Goal: Task Accomplishment & Management: Use online tool/utility

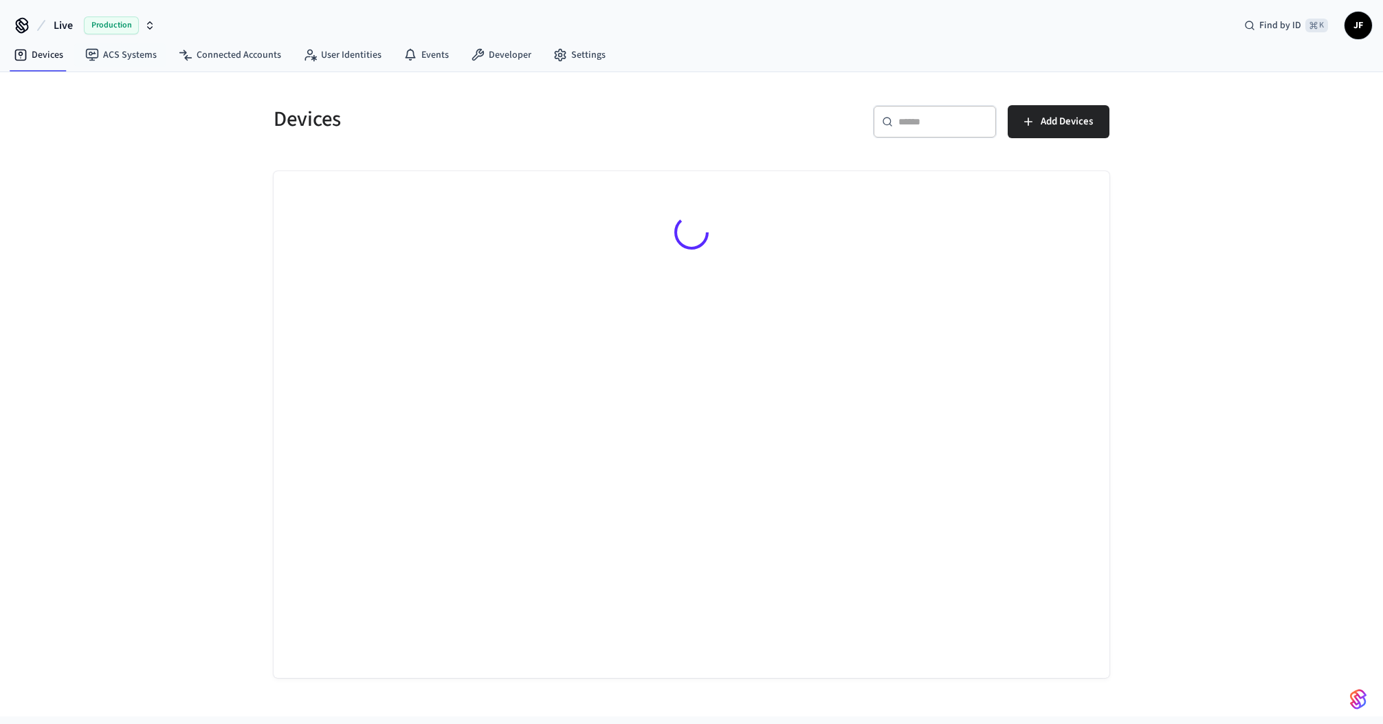
click at [67, 21] on span "Live" at bounding box center [63, 25] width 19 height 16
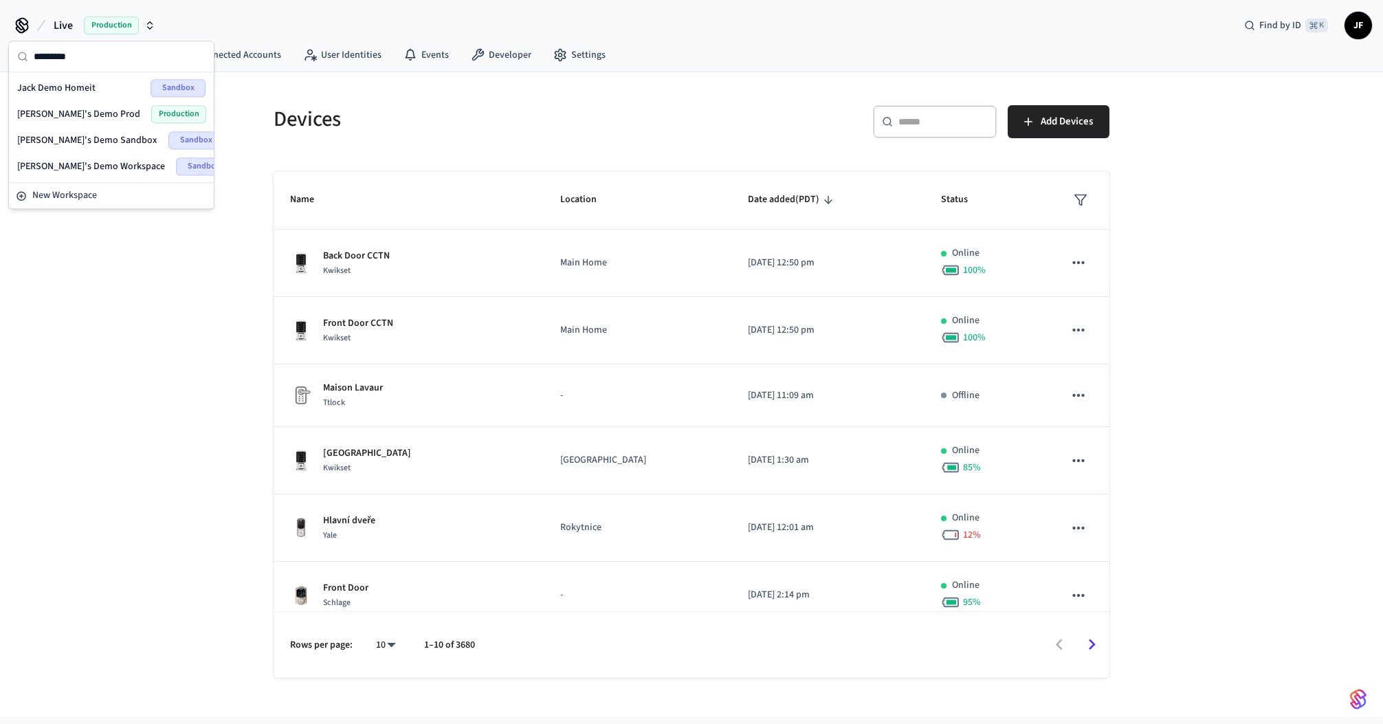
type input "*********"
click at [53, 111] on span "[PERSON_NAME]'s Demo Prod" at bounding box center [78, 114] width 123 height 14
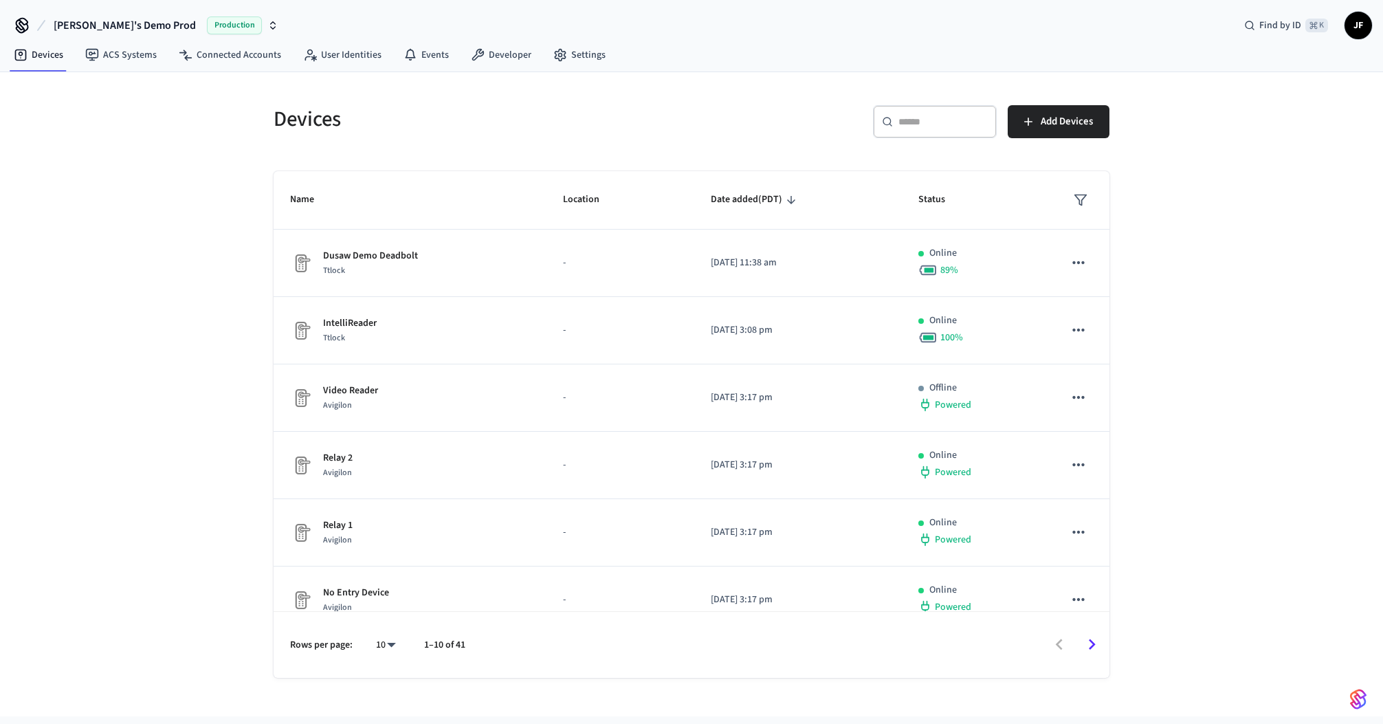
click at [595, 103] on div "Devices" at bounding box center [470, 119] width 426 height 60
click at [1045, 122] on span "Add Devices" at bounding box center [1066, 122] width 52 height 18
click at [112, 13] on button "[PERSON_NAME]'s Demo Prod Production" at bounding box center [165, 25] width 233 height 29
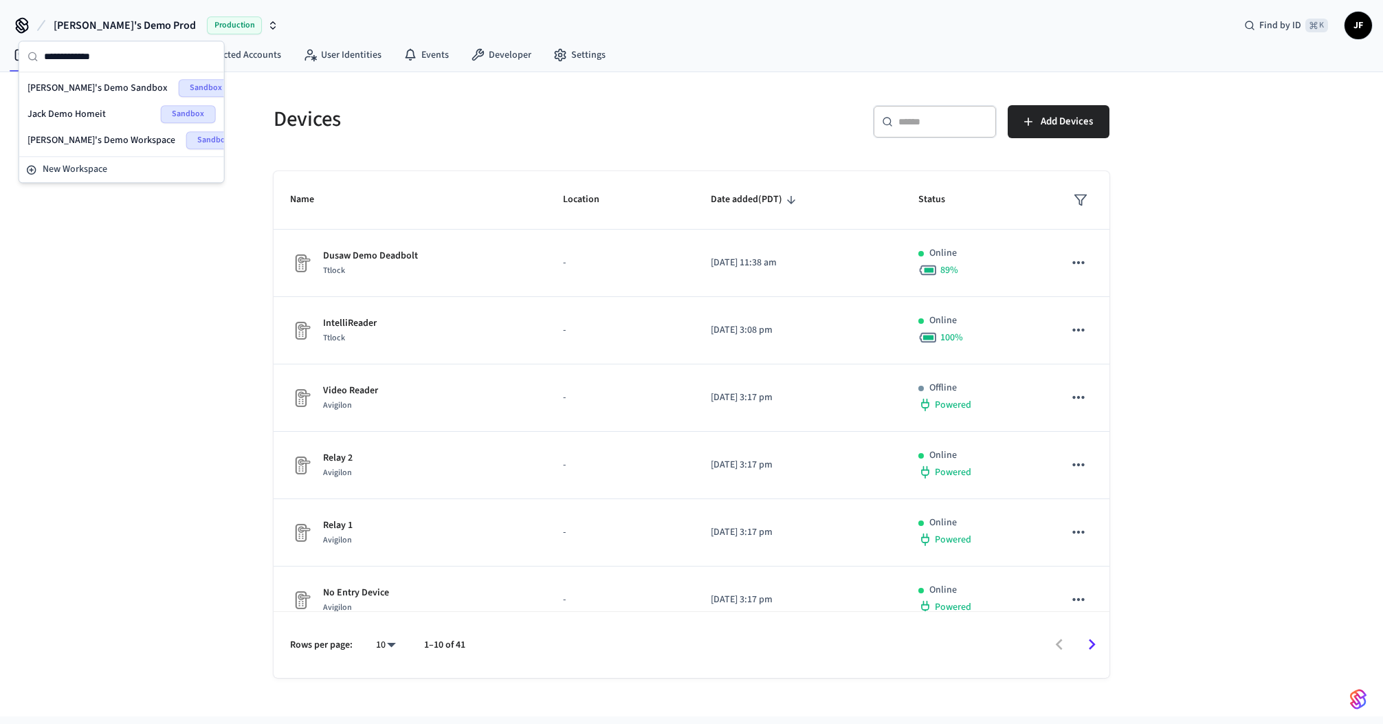
type input "**********"
click at [106, 82] on span "[PERSON_NAME]'s Demo Sandbox" at bounding box center [97, 88] width 140 height 14
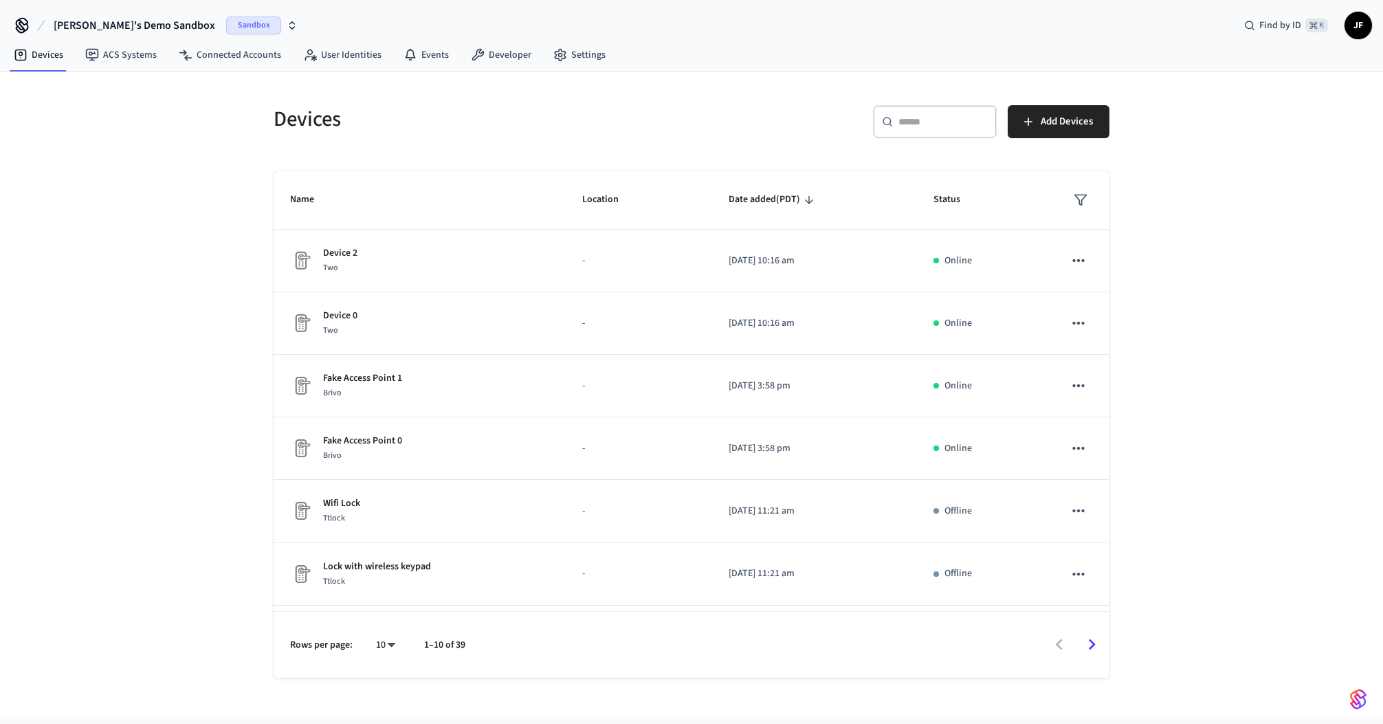
click at [528, 100] on div "Devices" at bounding box center [470, 119] width 426 height 60
click at [1067, 125] on span "Add Devices" at bounding box center [1066, 122] width 52 height 18
click at [116, 21] on span "[PERSON_NAME]'s Demo Sandbox" at bounding box center [135, 25] width 162 height 16
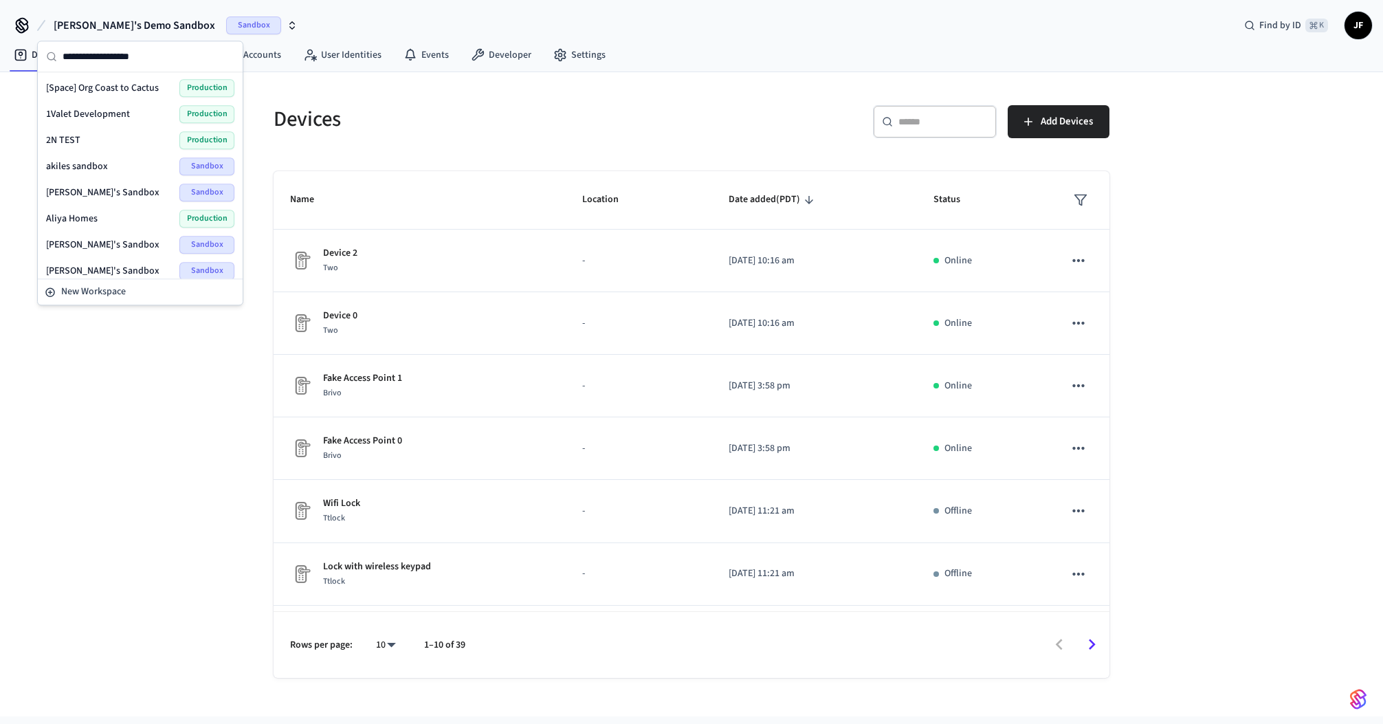
type input "*"
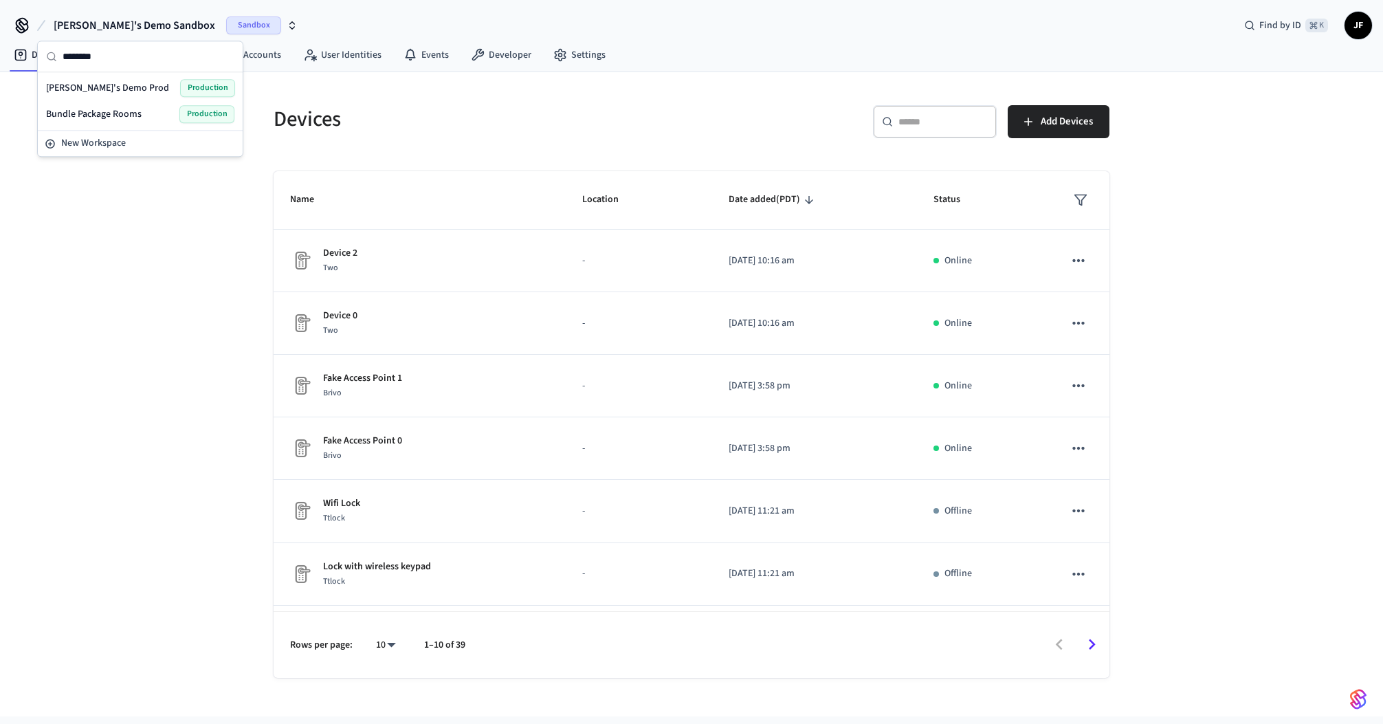
type input "********"
click at [98, 81] on span "[PERSON_NAME]'s Demo Prod" at bounding box center [107, 88] width 123 height 14
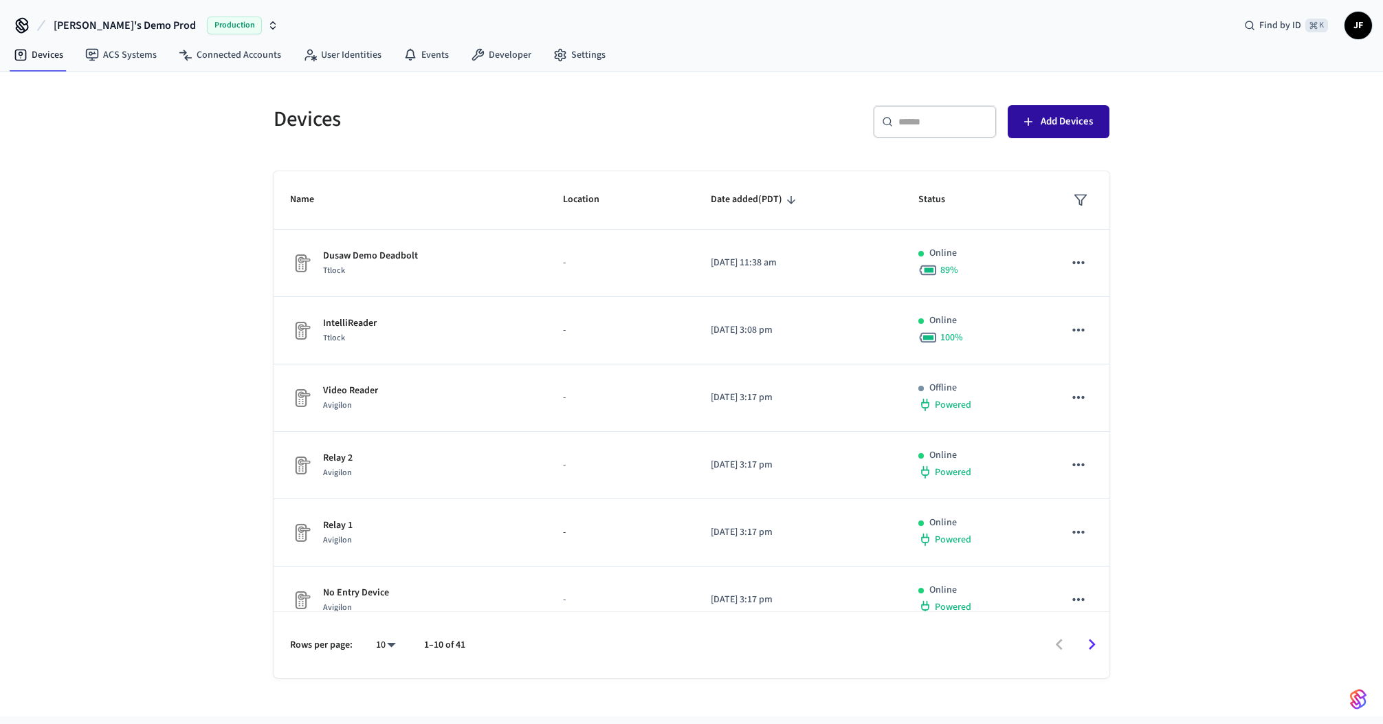
click at [1054, 119] on span "Add Devices" at bounding box center [1066, 122] width 52 height 18
click at [109, 23] on span "[PERSON_NAME]'s Demo Prod" at bounding box center [125, 25] width 142 height 16
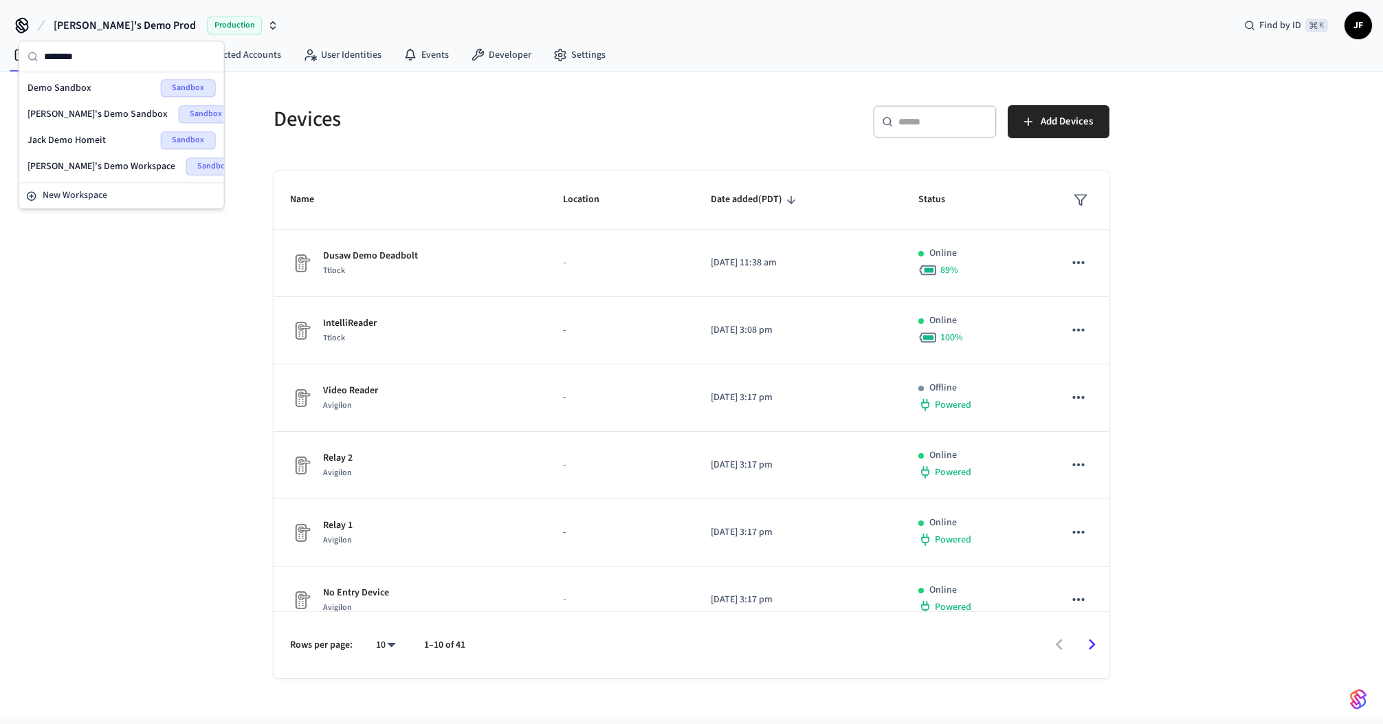
type input "********"
click at [126, 115] on div "[PERSON_NAME]'s Demo Sandbox Sandbox" at bounding box center [121, 114] width 188 height 18
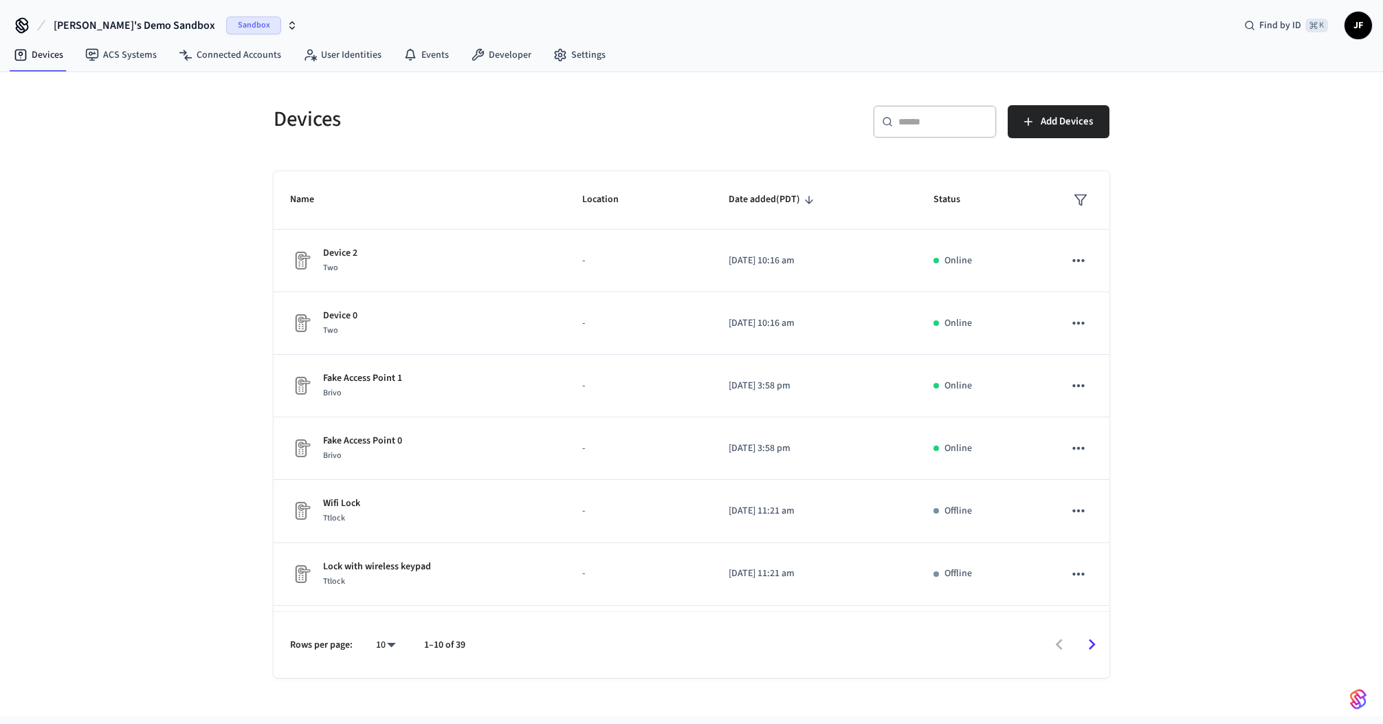
click at [539, 126] on h5 "Devices" at bounding box center [479, 119] width 410 height 28
click at [1040, 118] on span "Add Devices" at bounding box center [1066, 122] width 52 height 18
click at [642, 102] on div "Devices" at bounding box center [470, 119] width 426 height 60
click at [610, 122] on h5 "Devices" at bounding box center [479, 119] width 410 height 28
click at [1087, 123] on span "Add Devices" at bounding box center [1066, 122] width 52 height 18
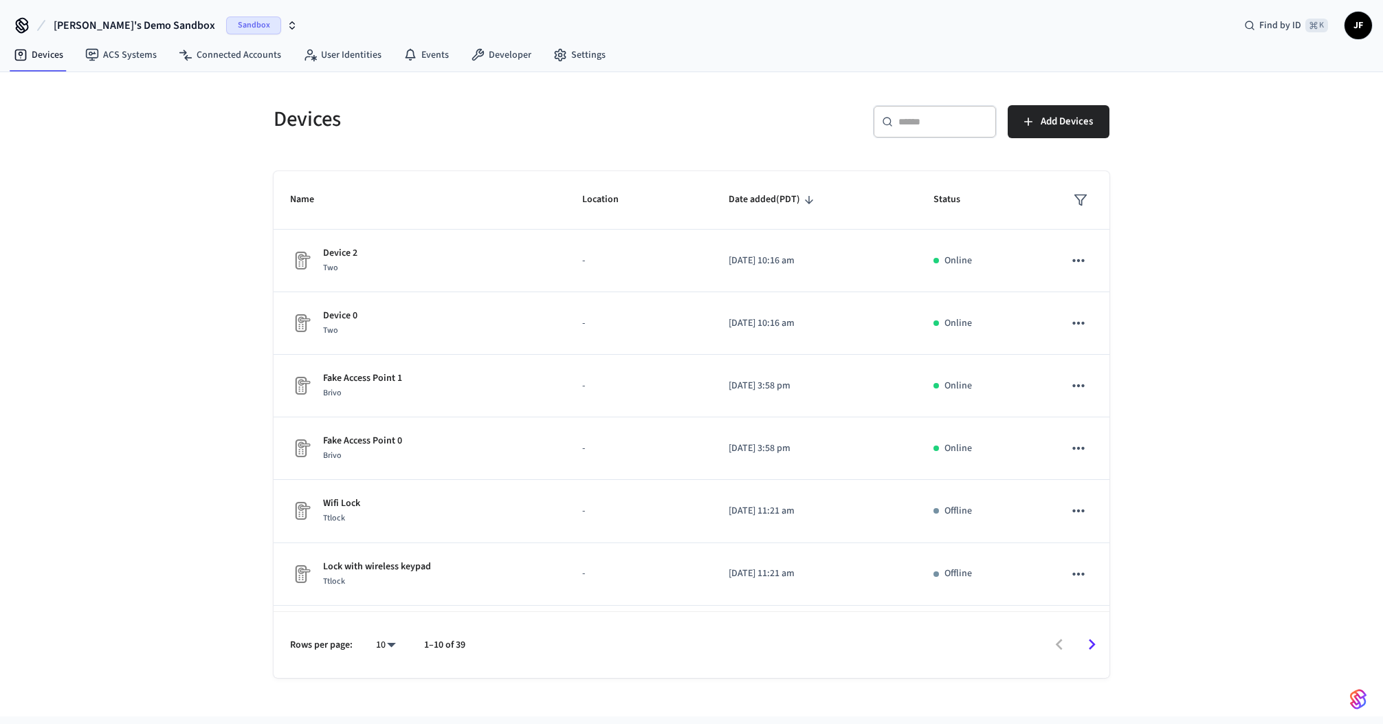
click at [653, 80] on div "Devices ​ ​ Add Devices Name Location Date added (PDT) Status Device 2 Two - [D…" at bounding box center [692, 374] width 880 height 605
